Goal: Check status

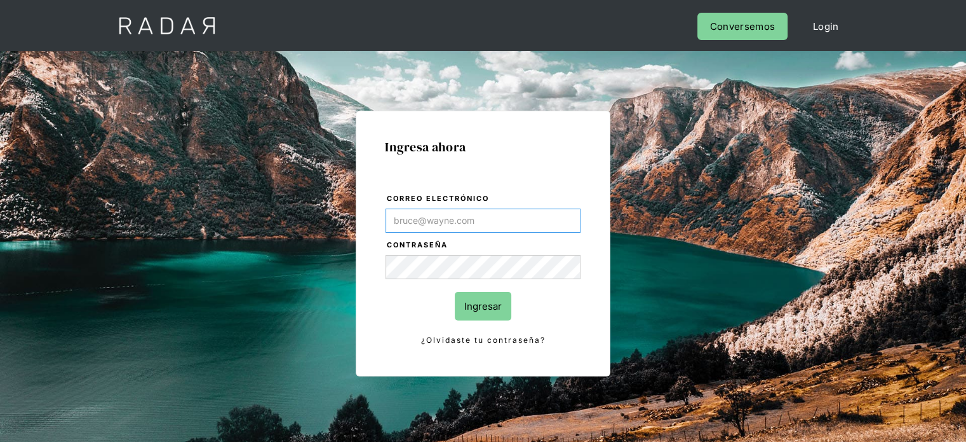
type input "[PERSON_NAME][EMAIL_ADDRESS][DOMAIN_NAME]"
click at [468, 311] on input "Ingresar" at bounding box center [483, 306] width 57 height 29
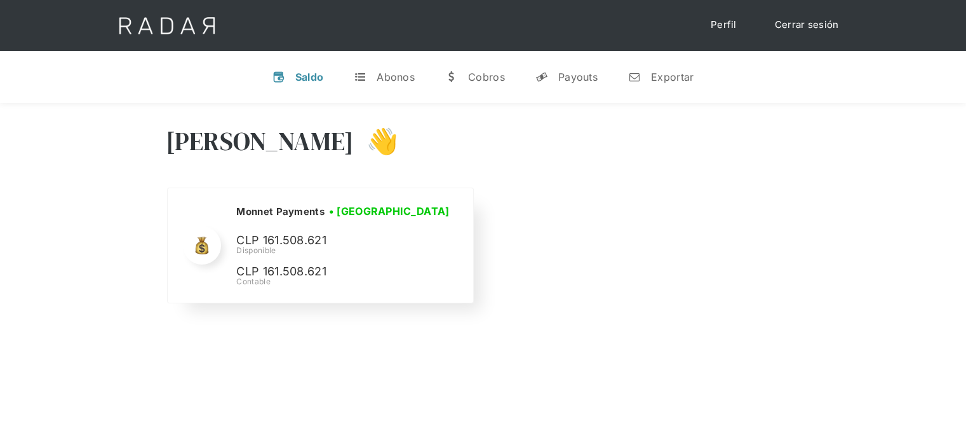
click at [277, 248] on p "CLP 161.508.621" at bounding box center [331, 240] width 191 height 18
click at [287, 238] on p "CLP 161.508.621" at bounding box center [331, 240] width 191 height 18
drag, startPoint x: 287, startPoint y: 238, endPoint x: 307, endPoint y: 230, distance: 21.4
click at [287, 238] on p "CLP 161.508.621" at bounding box center [331, 240] width 191 height 18
copy p "161.508.621"
